Goal: Navigation & Orientation: Find specific page/section

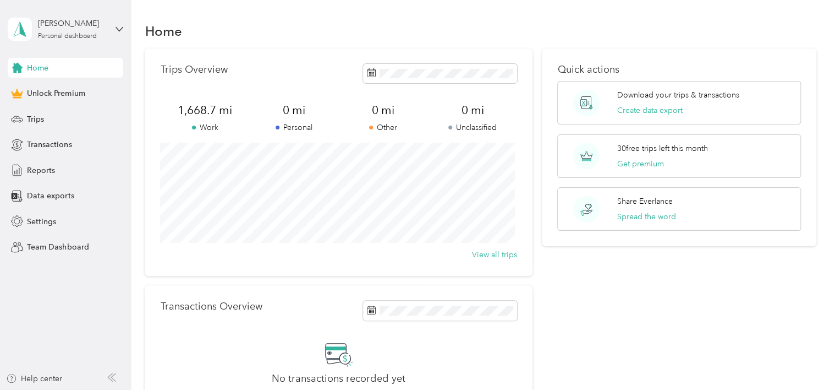
click at [533, 196] on div "Trips Overview 1,668.7 mi Work 0 mi Personal 0 mi Other 0 mi Unclassified View …" at bounding box center [480, 241] width 671 height 386
click at [542, 132] on div "Quick actions Download your trips & transactions Create data export 30 free tri…" at bounding box center [679, 147] width 274 height 198
click at [531, 132] on div "Trips Overview 1,668.7 mi Work 0 mi Personal 0 mi Other 0 mi Unclassified View …" at bounding box center [480, 241] width 671 height 386
click at [392, 34] on div "Home" at bounding box center [480, 30] width 671 height 23
click at [535, 46] on section "Home Trips Overview 1,668.7 mi Work 0 mi Personal 0 mi Other 0 mi Unclassified …" at bounding box center [480, 226] width 671 height 415
